Goal: Task Accomplishment & Management: Manage account settings

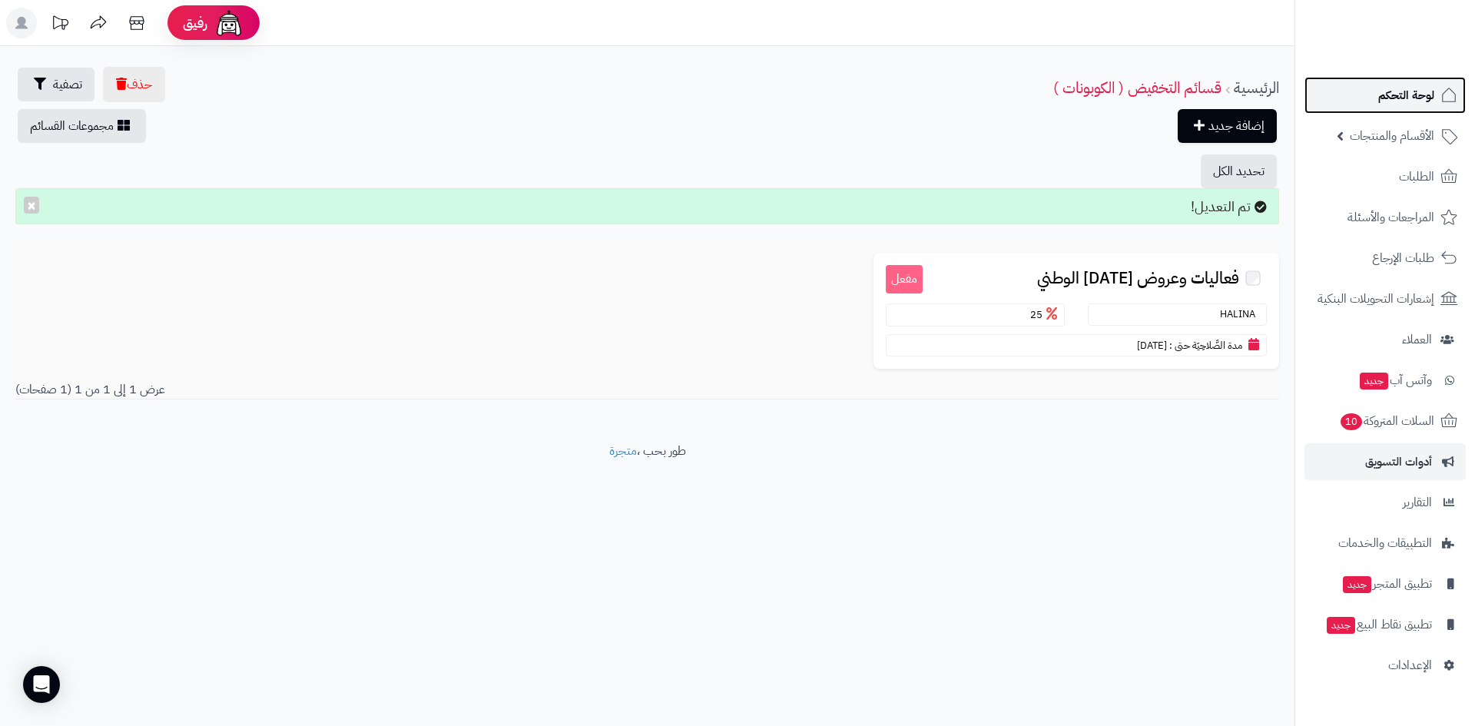
click at [1424, 103] on span "لوحة التحكم" at bounding box center [1407, 96] width 56 height 22
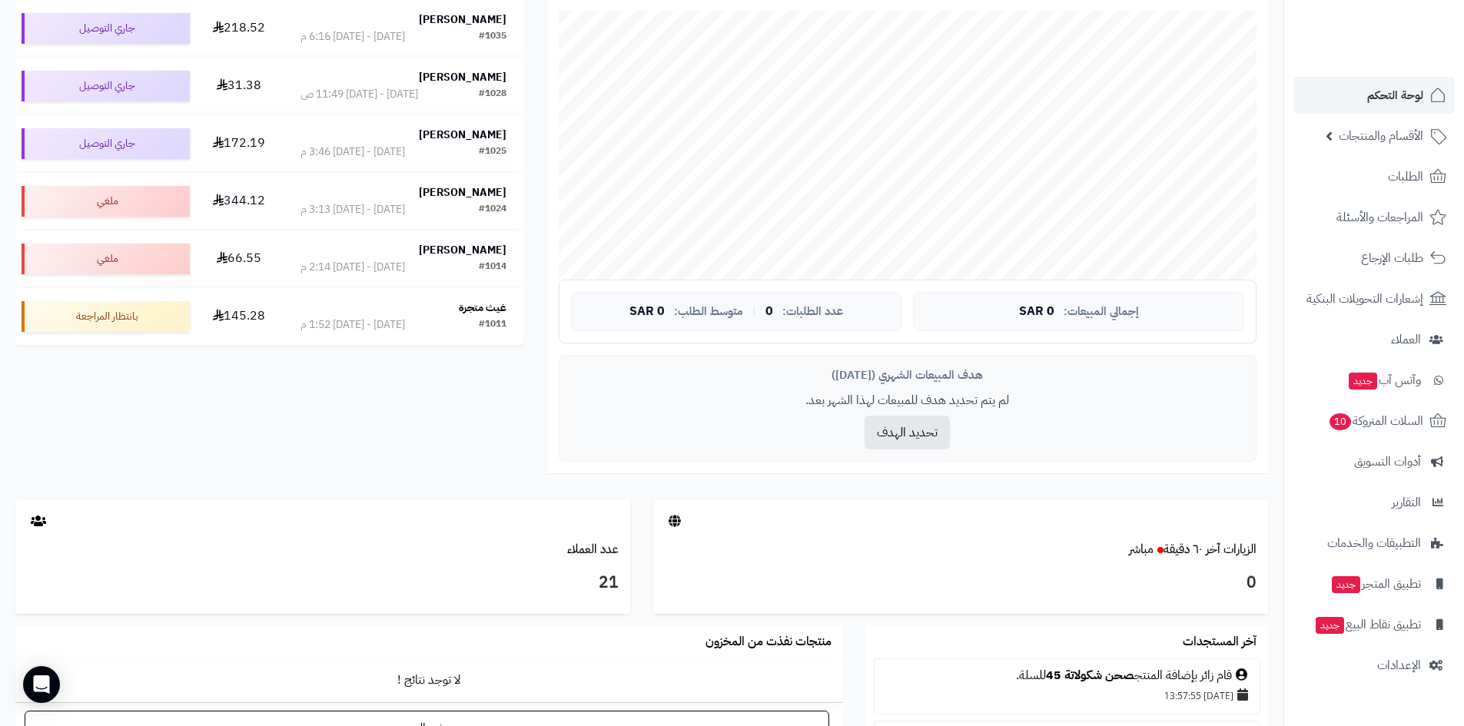
scroll to position [538, 0]
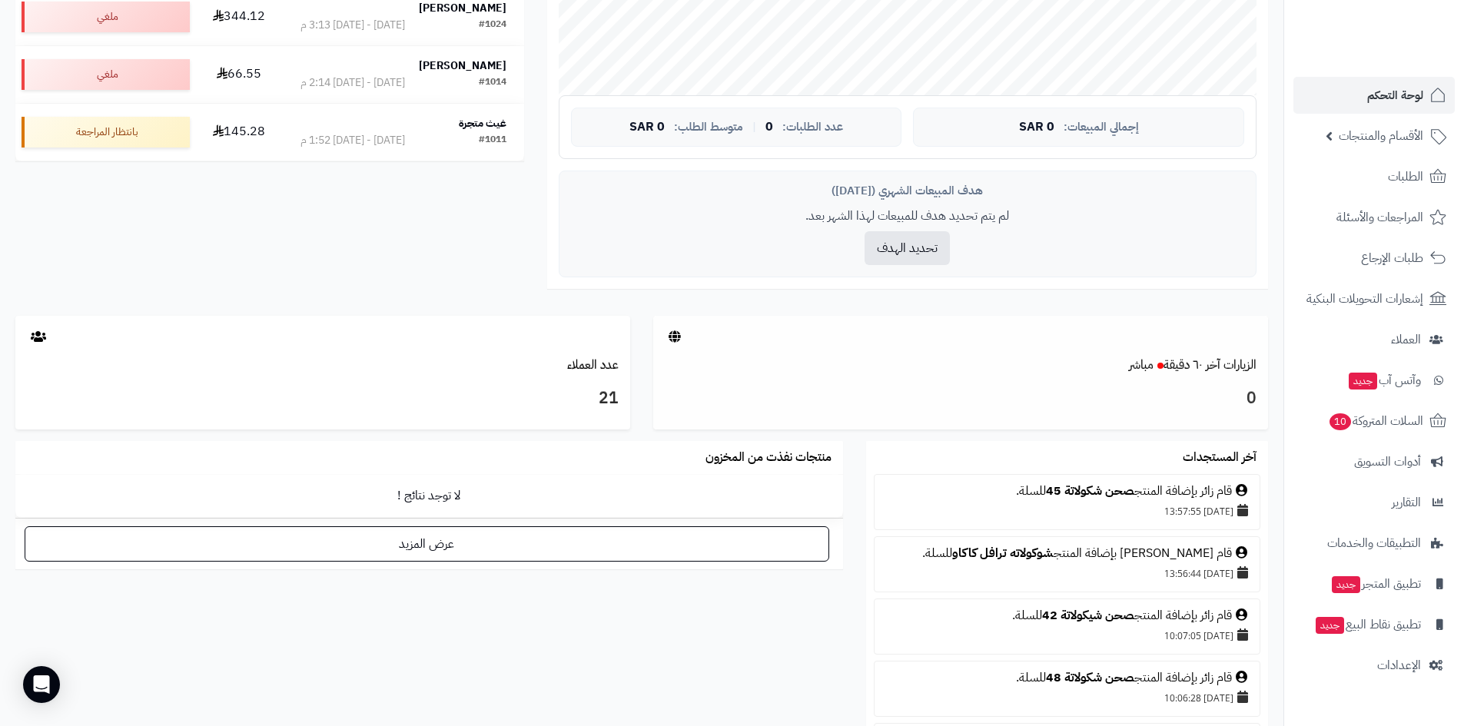
click at [1163, 354] on div at bounding box center [960, 336] width 615 height 41
click at [1160, 359] on small at bounding box center [1158, 365] width 10 height 18
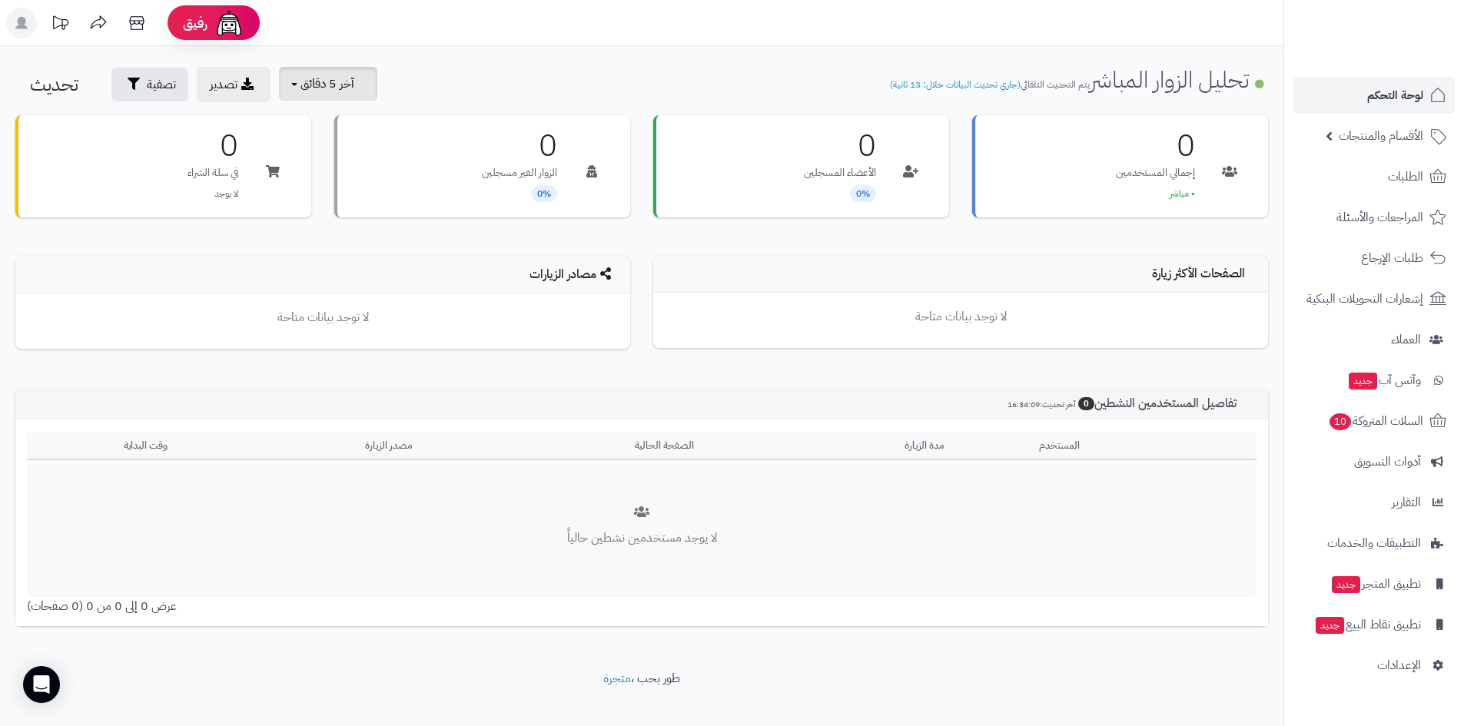
click at [341, 90] on span "آخر 5 دقائق" at bounding box center [327, 84] width 54 height 18
click at [368, 187] on link "آخر 30 دقيقة" at bounding box center [338, 182] width 123 height 30
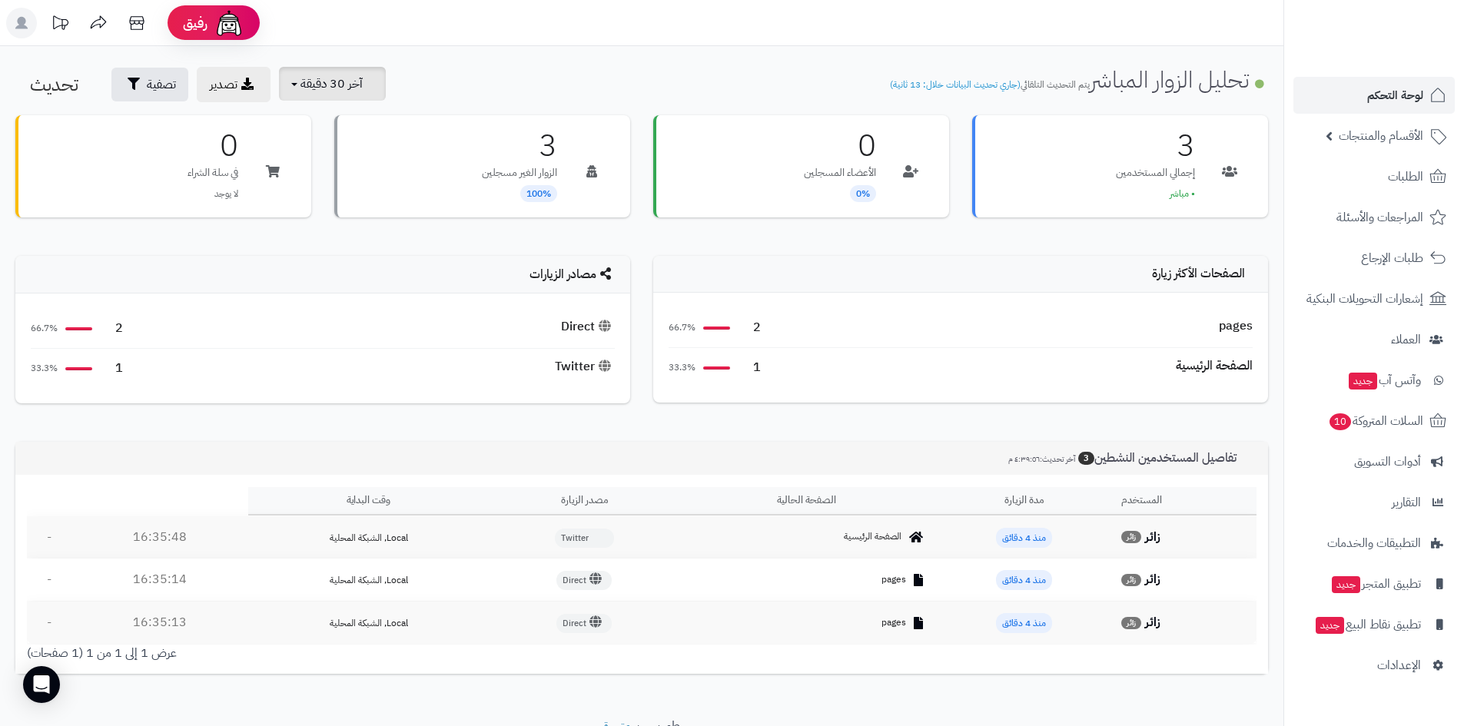
click at [318, 86] on span "آخر 30 دقيقة" at bounding box center [331, 84] width 62 height 18
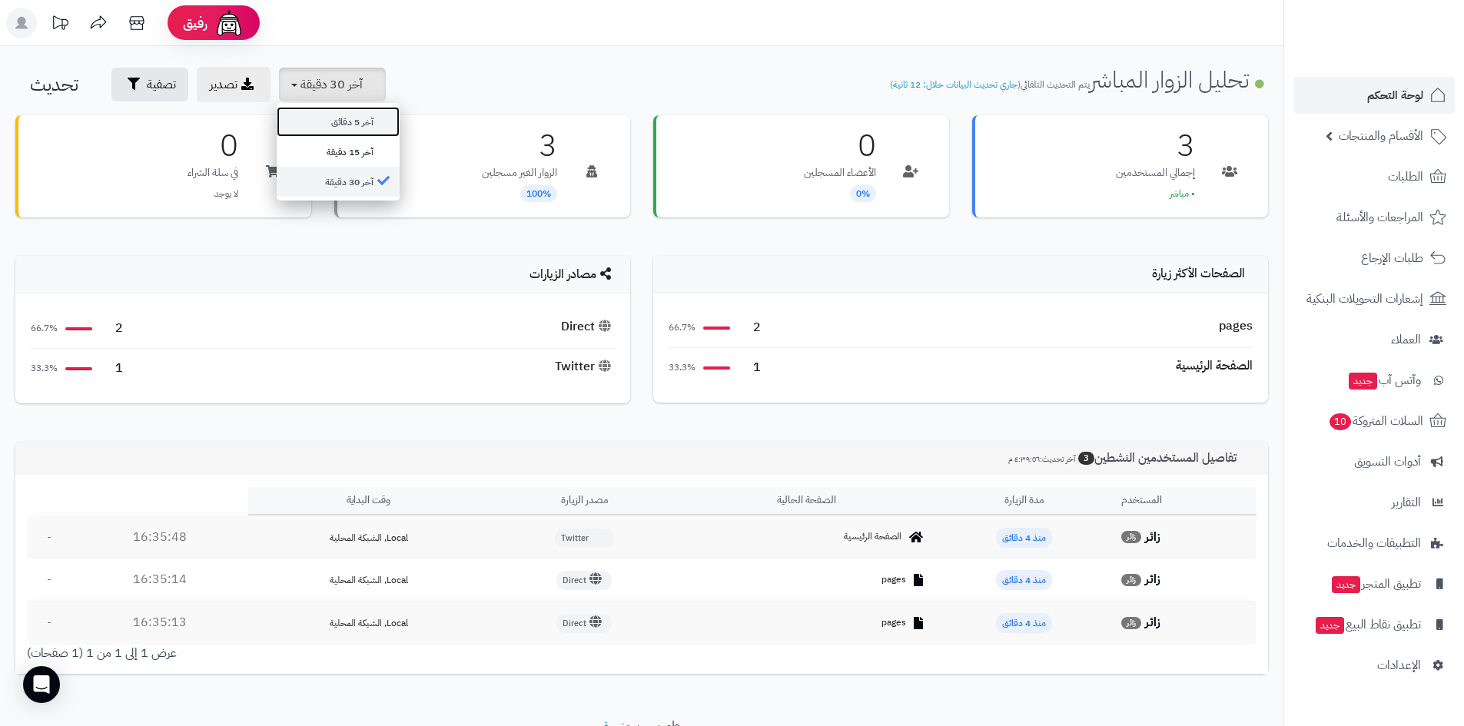
click at [334, 117] on link "آخر 5 دقائق" at bounding box center [338, 122] width 123 height 30
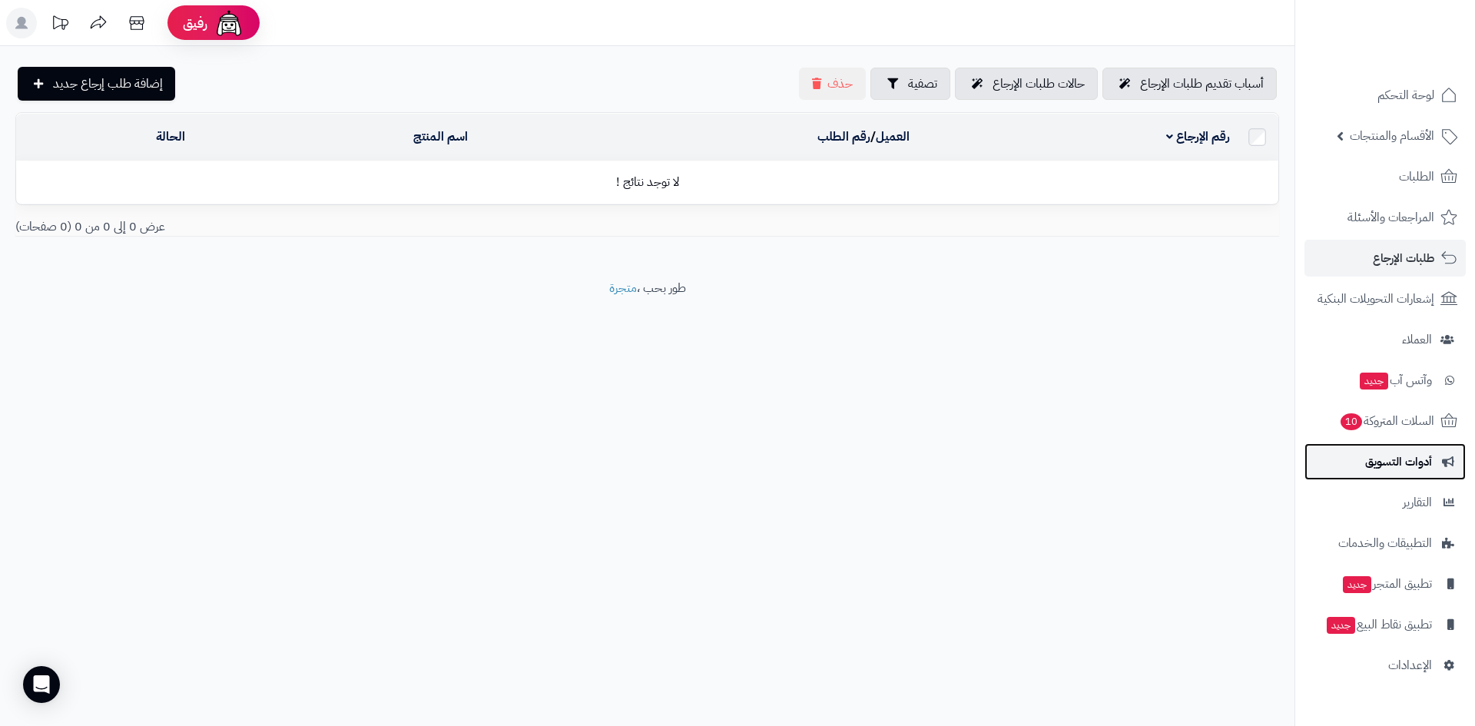
click at [1406, 462] on span "أدوات التسويق" at bounding box center [1399, 462] width 67 height 22
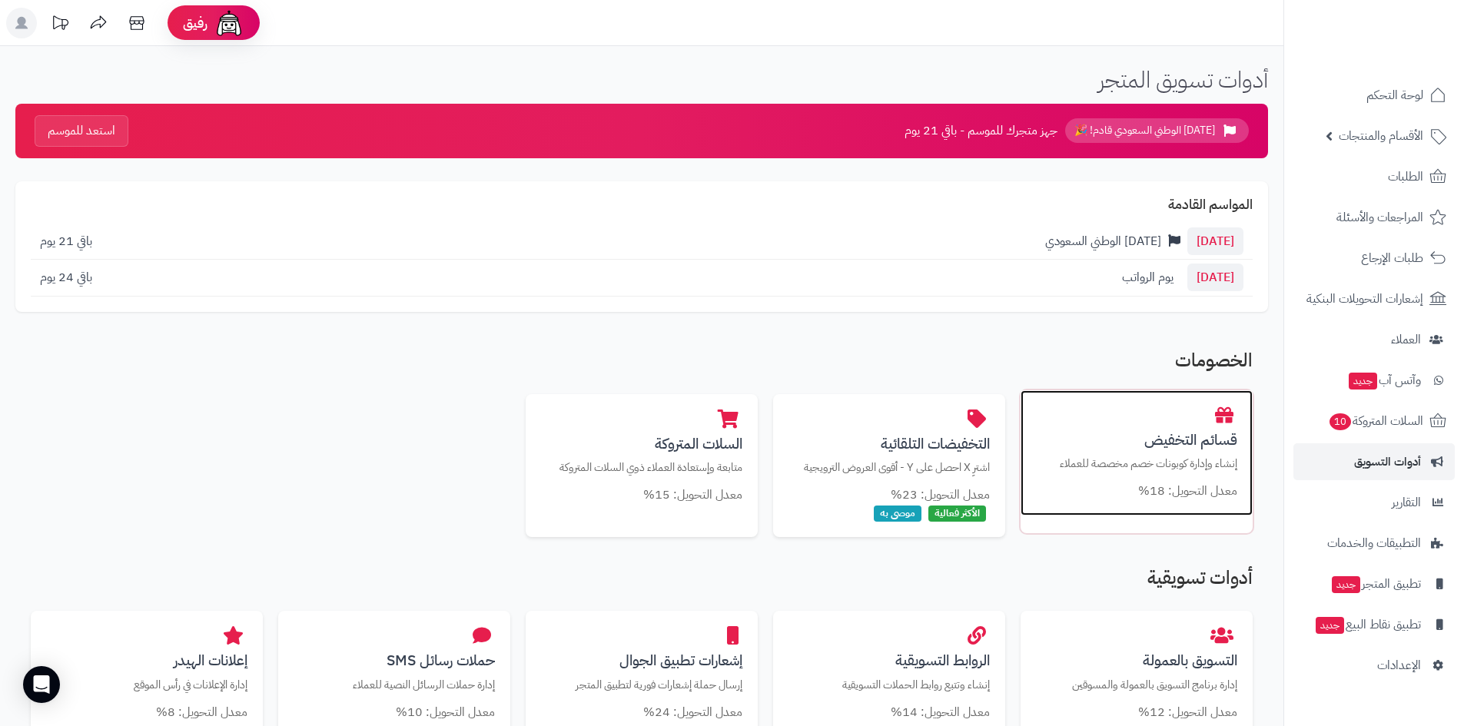
click at [1144, 432] on h3 "قسائم التخفيض" at bounding box center [1136, 440] width 201 height 16
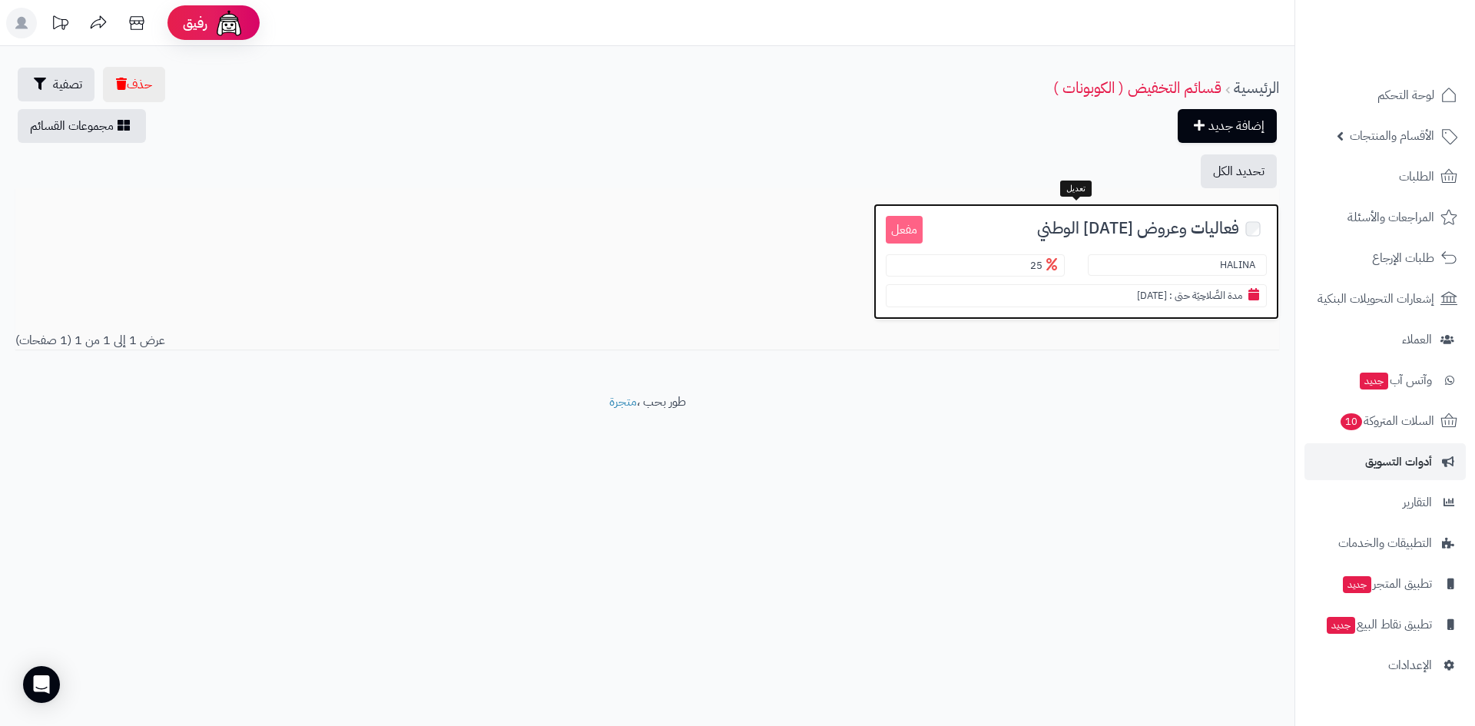
click at [1196, 259] on section "HALINA" at bounding box center [1177, 265] width 179 height 22
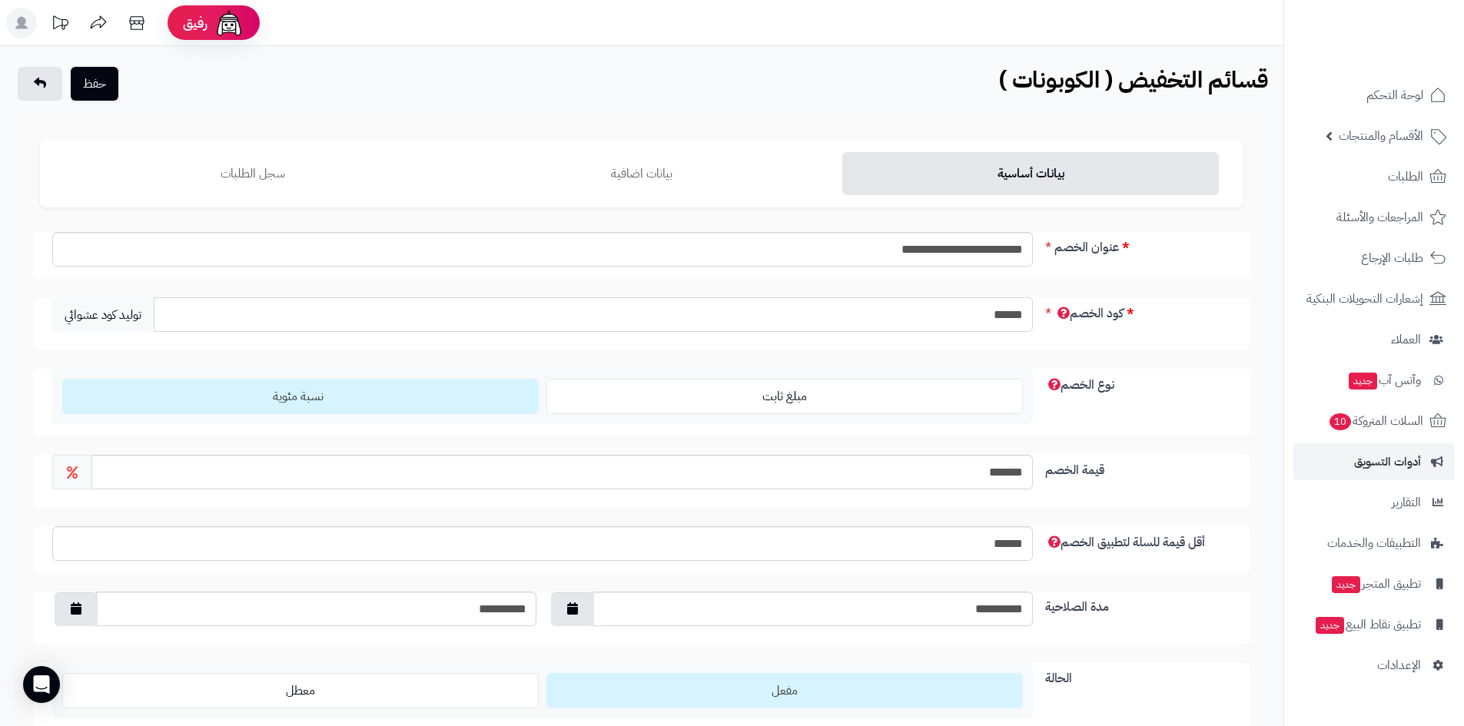
click at [970, 314] on input "******" at bounding box center [593, 314] width 879 height 35
type input "*"
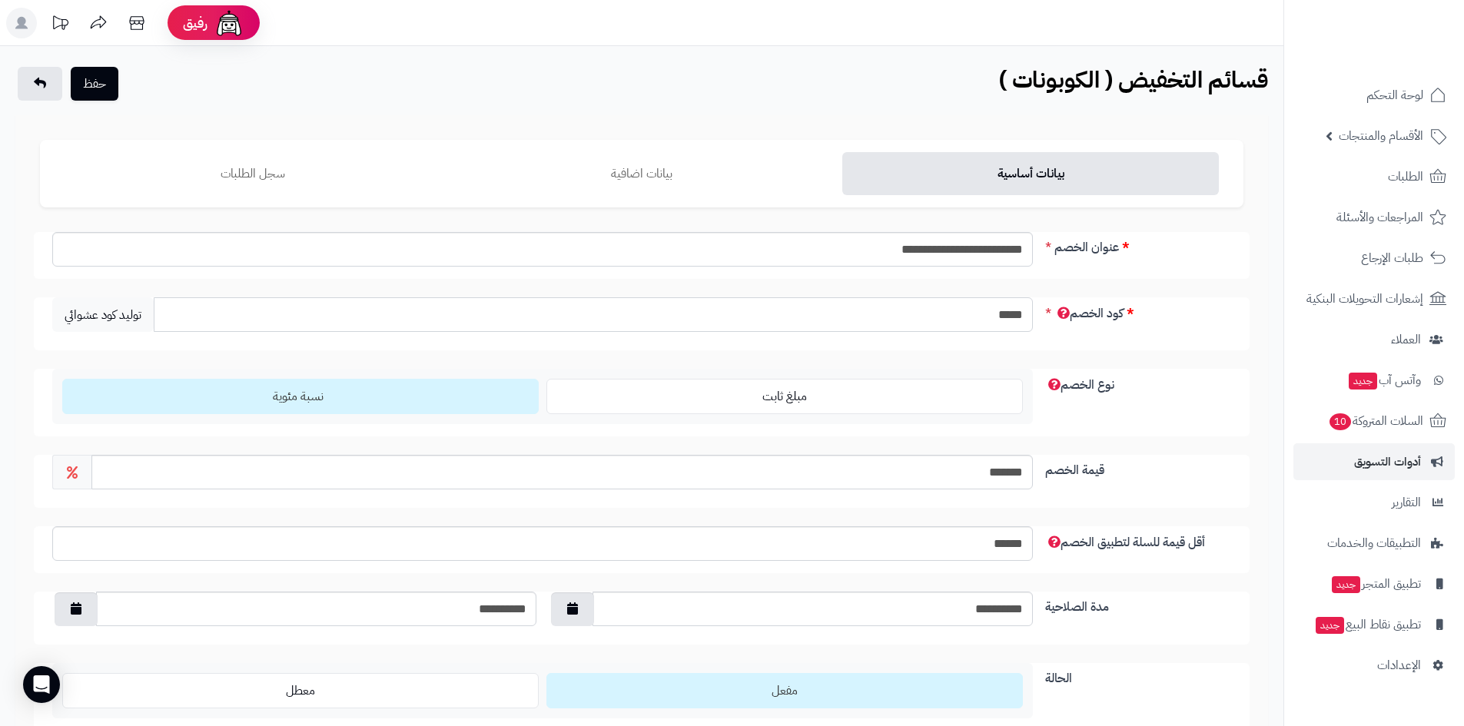
type input "*****"
click at [785, 686] on span "مفعل" at bounding box center [785, 691] width 26 height 18
click at [100, 77] on button "حفظ" at bounding box center [95, 83] width 48 height 34
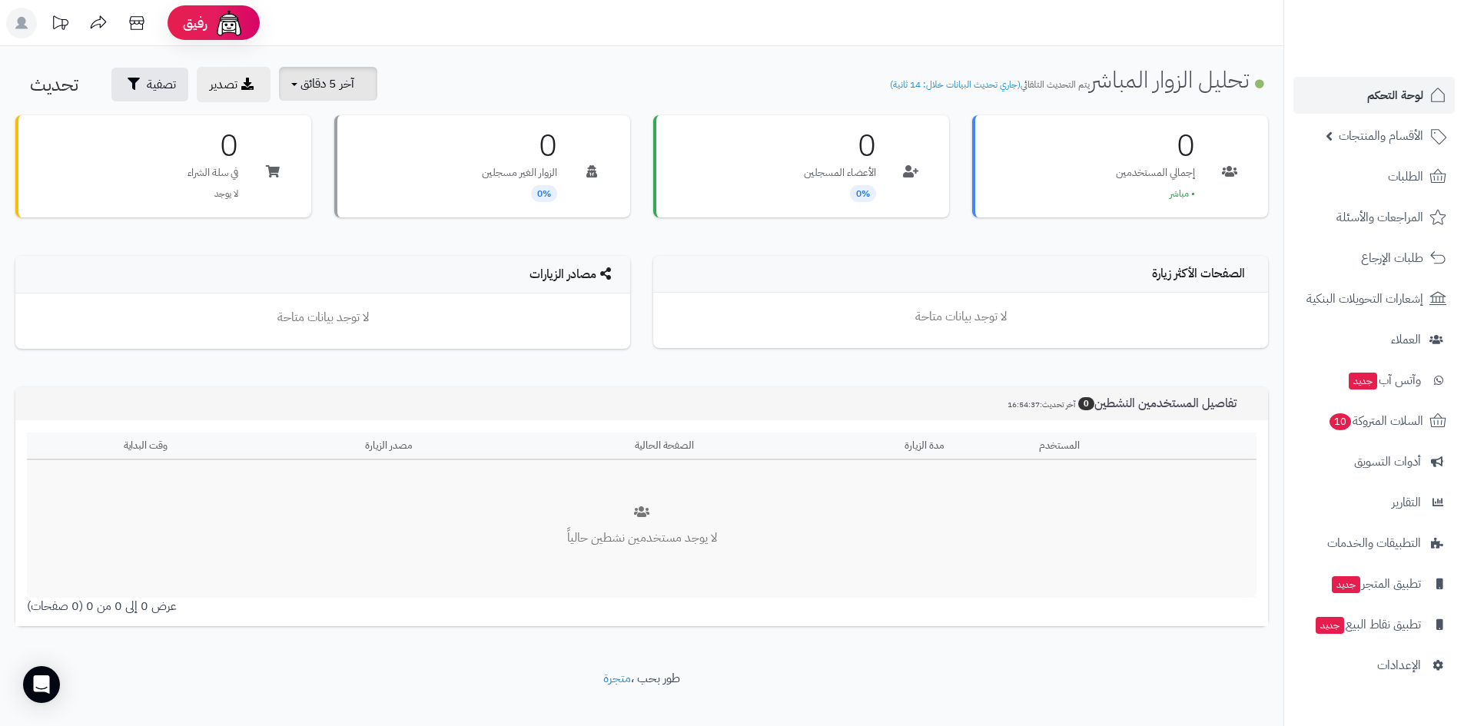
click at [314, 76] on span "آخر 5 دقائق" at bounding box center [327, 84] width 54 height 18
click at [359, 155] on link "آخر 15 دقيقة" at bounding box center [338, 152] width 123 height 30
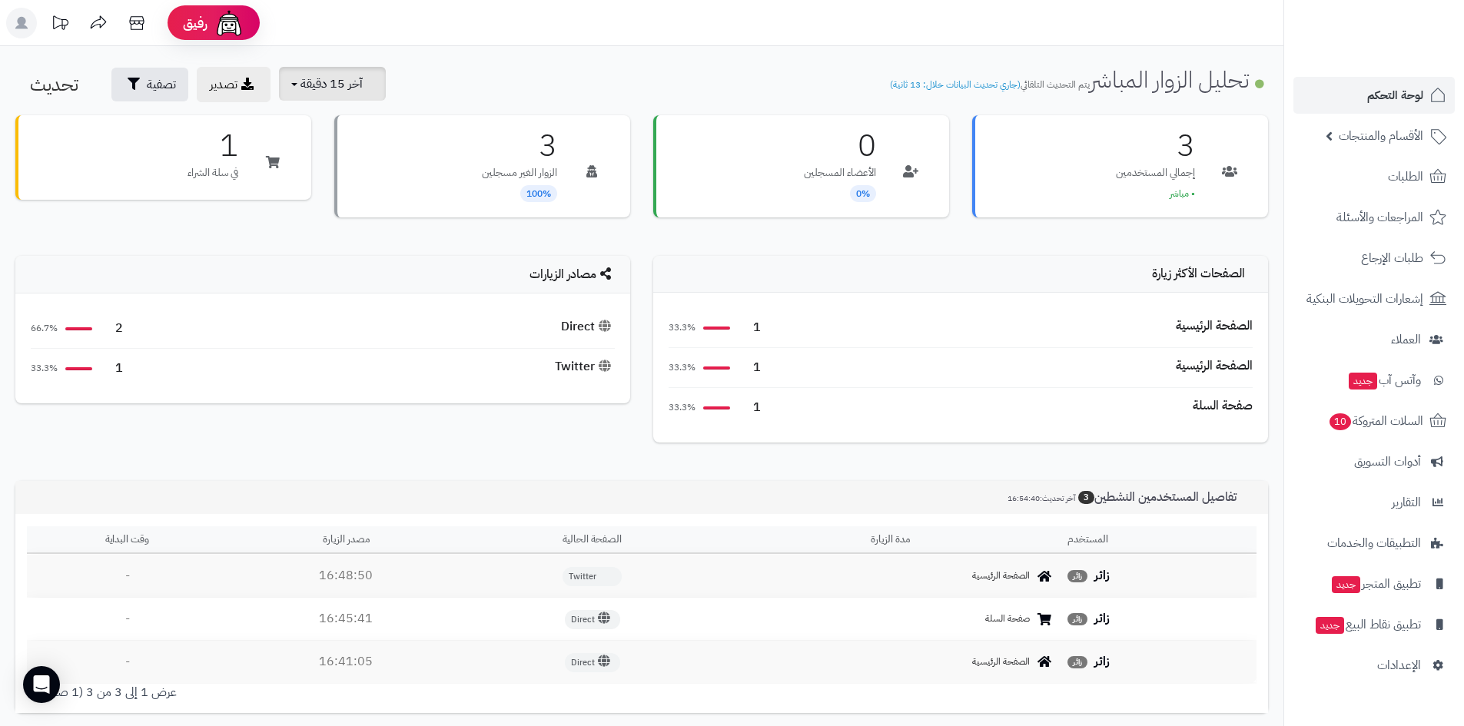
click at [310, 85] on span "آخر 15 دقيقة" at bounding box center [331, 84] width 62 height 18
click at [347, 183] on link "آخر 30 دقيقة" at bounding box center [338, 182] width 123 height 30
